Goal: Find specific page/section: Find specific page/section

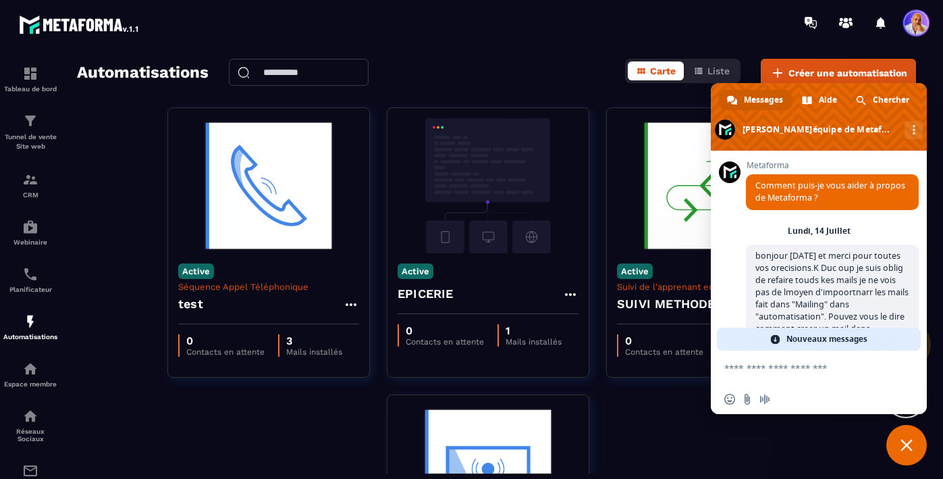
scroll to position [13656, 0]
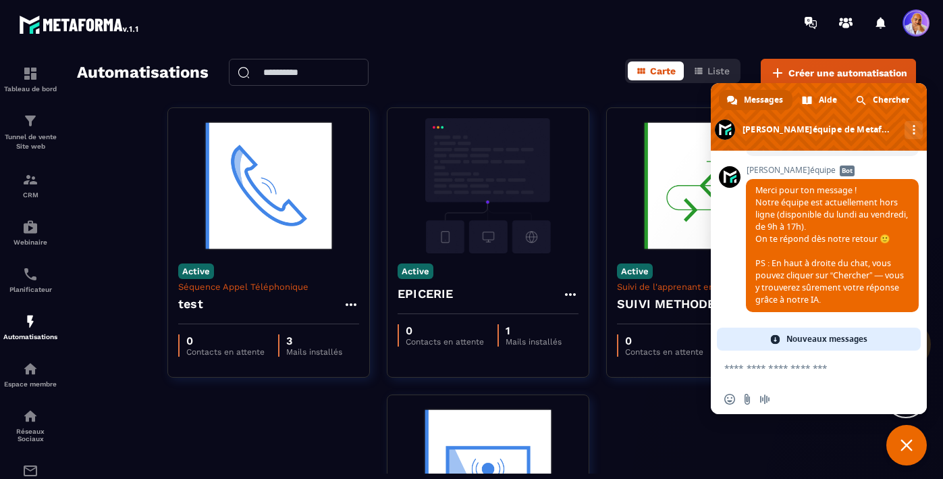
click at [900, 445] on span "Fermer le chat" at bounding box center [907, 445] width 41 height 41
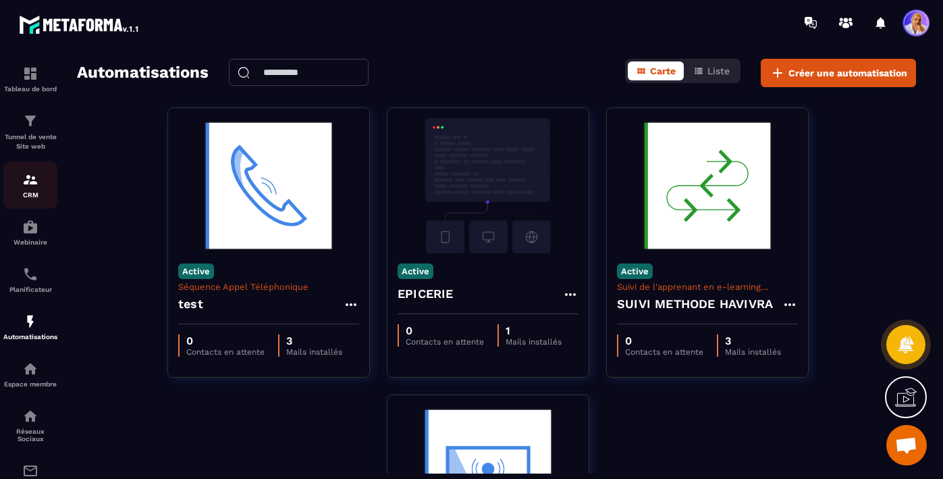
click at [30, 183] on img at bounding box center [30, 180] width 16 height 16
click at [27, 180] on img at bounding box center [30, 180] width 16 height 16
